Goal: Task Accomplishment & Management: Manage account settings

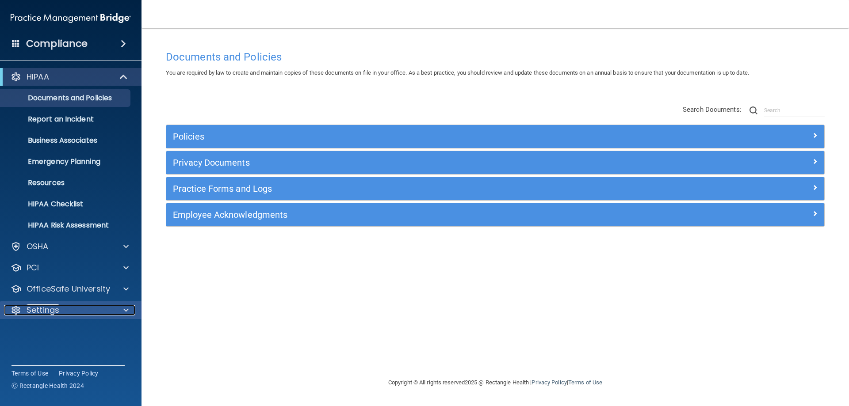
click at [122, 307] on div at bounding box center [125, 310] width 22 height 11
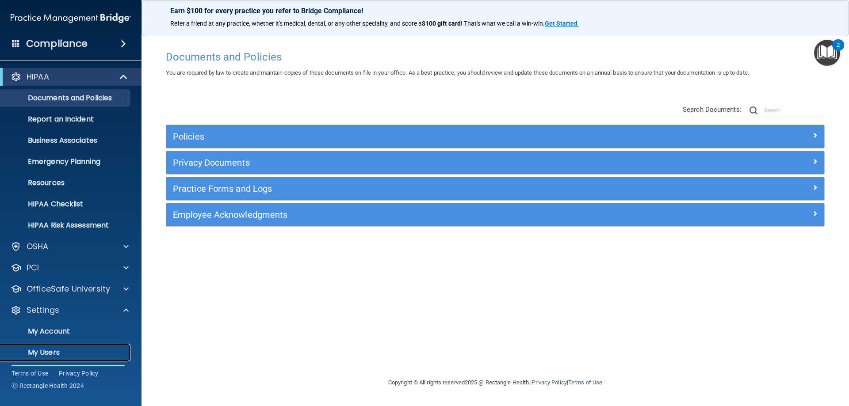
click at [61, 356] on p "My Users" at bounding box center [66, 353] width 121 height 9
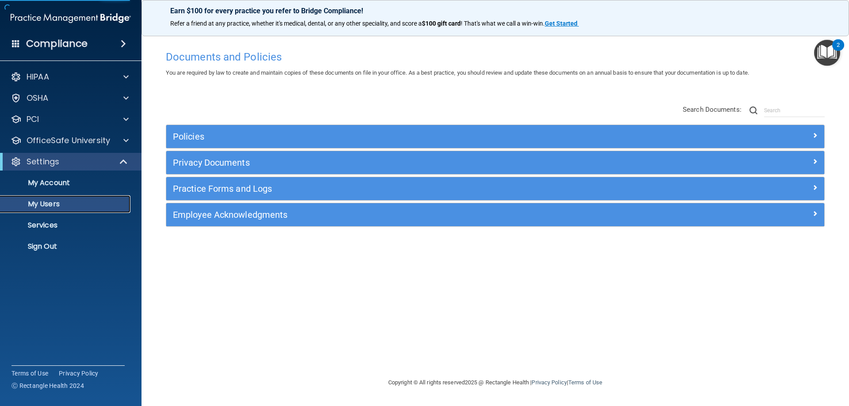
select select "20"
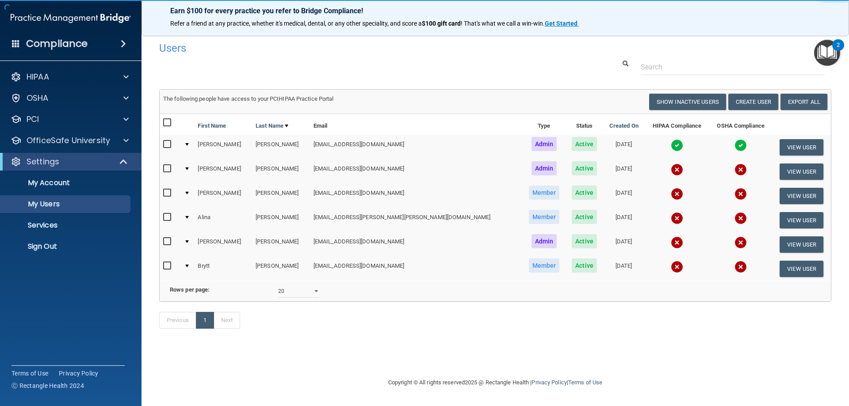
click at [165, 191] on input "checkbox" at bounding box center [168, 193] width 10 height 7
checkbox input "true"
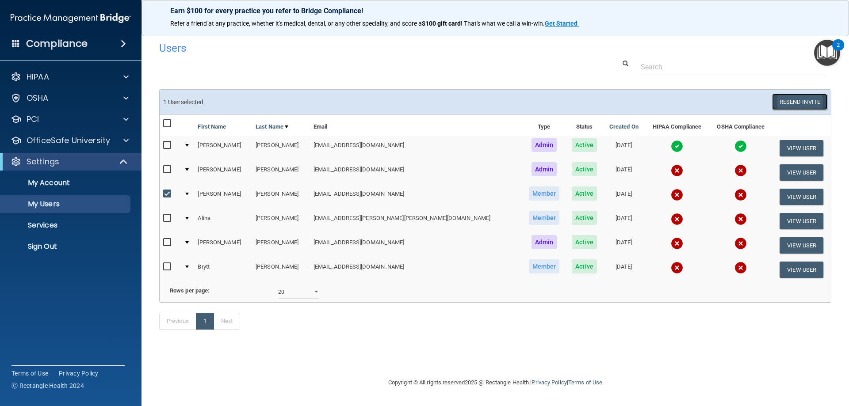
click at [793, 103] on button "Resend Invite" at bounding box center [799, 102] width 55 height 16
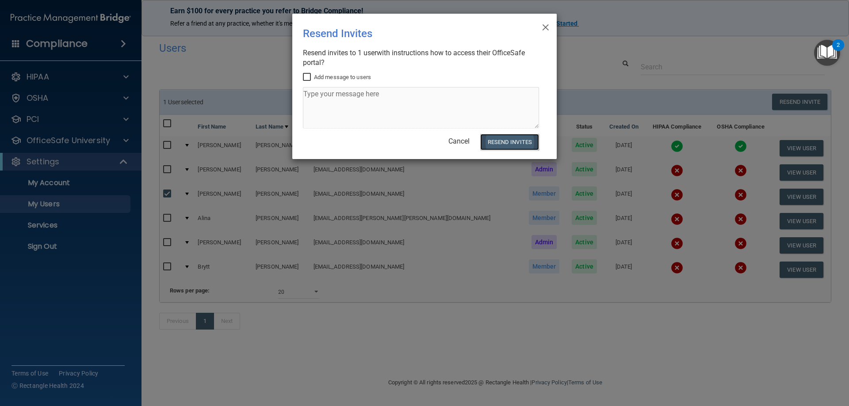
click at [513, 146] on button "Resend Invites" at bounding box center [509, 142] width 59 height 16
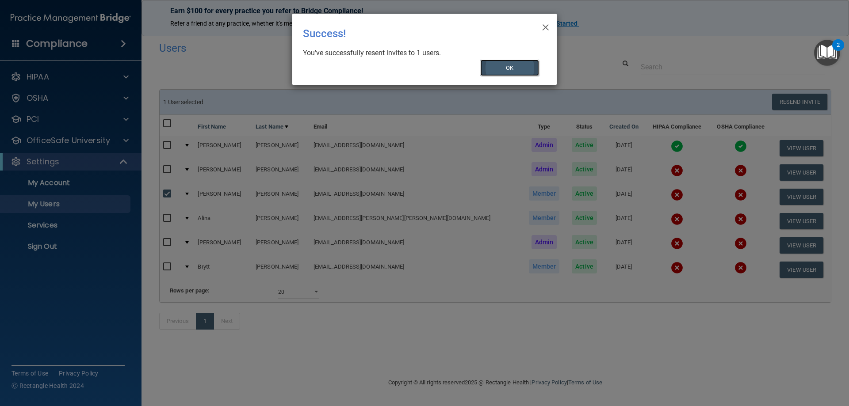
click at [527, 63] on button "OK" at bounding box center [509, 68] width 59 height 16
